Goal: Task Accomplishment & Management: Manage account settings

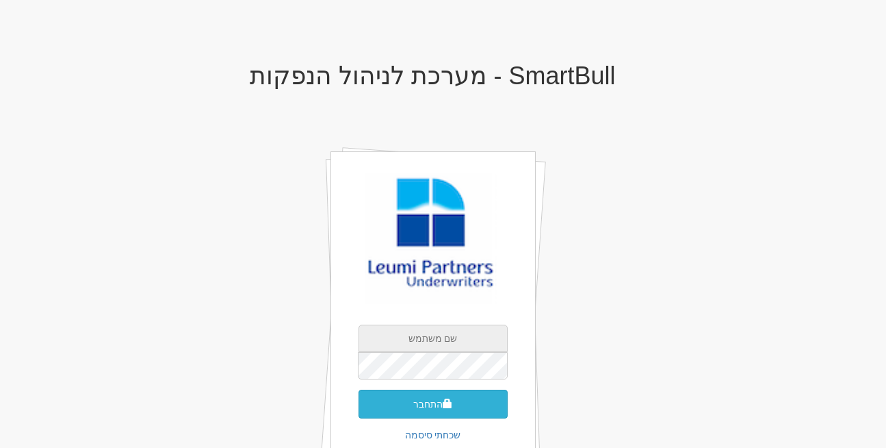
type input "rona@smartbull.co.il"
click at [414, 413] on button "התחבר" at bounding box center [433, 403] width 149 height 29
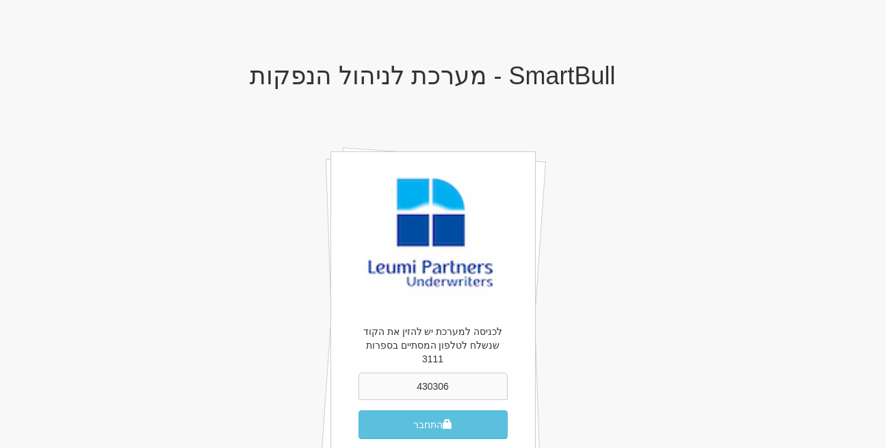
type input "430306"
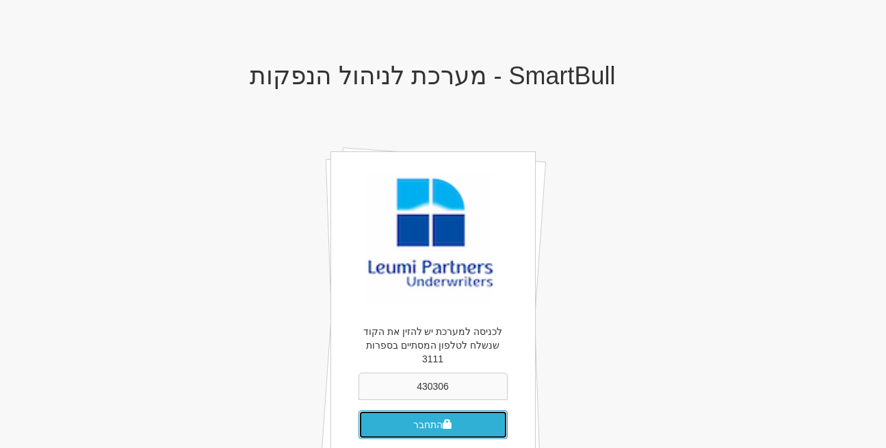
click at [435, 415] on button "התחבר" at bounding box center [433, 424] width 149 height 29
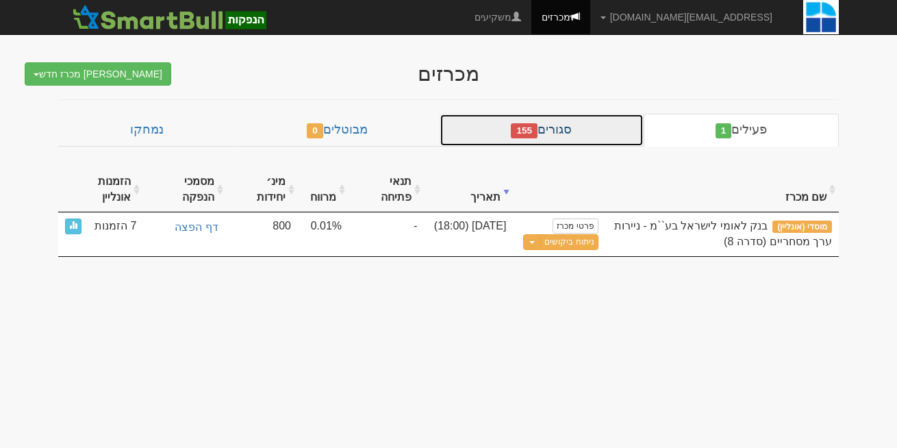
click at [584, 129] on link "סגורים 155" at bounding box center [541, 130] width 204 height 33
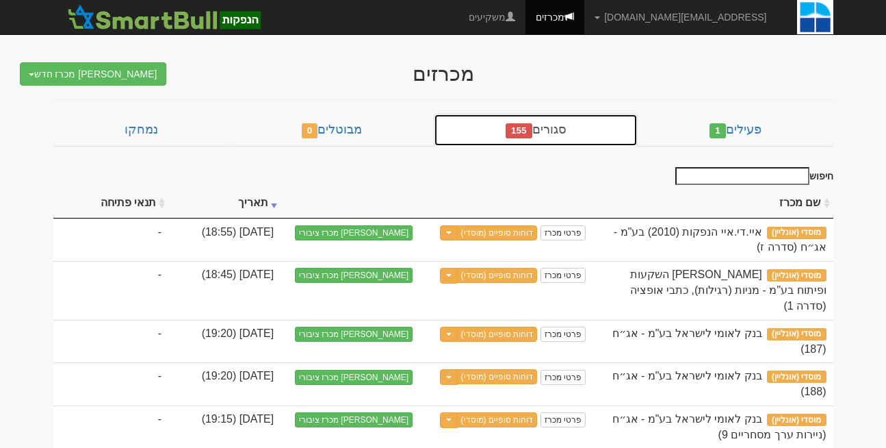
scroll to position [1, 0]
